Goal: Information Seeking & Learning: Learn about a topic

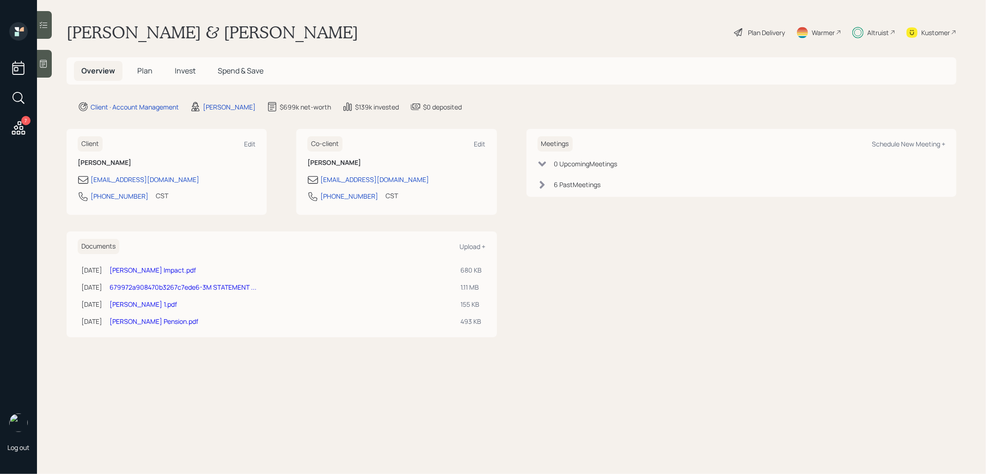
click at [187, 67] on span "Invest" at bounding box center [185, 71] width 21 height 10
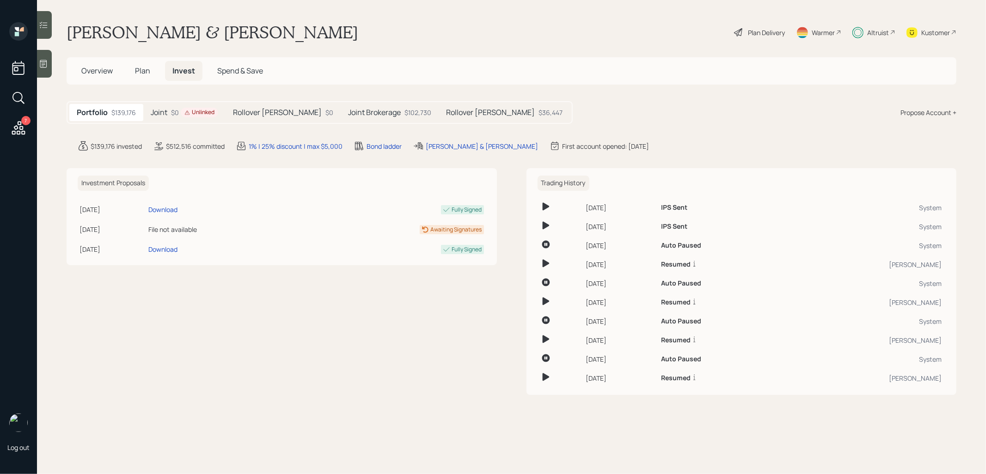
click at [254, 108] on h5 "Rollover IRA - Larry" at bounding box center [277, 112] width 89 height 9
